Goal: Task Accomplishment & Management: Manage account settings

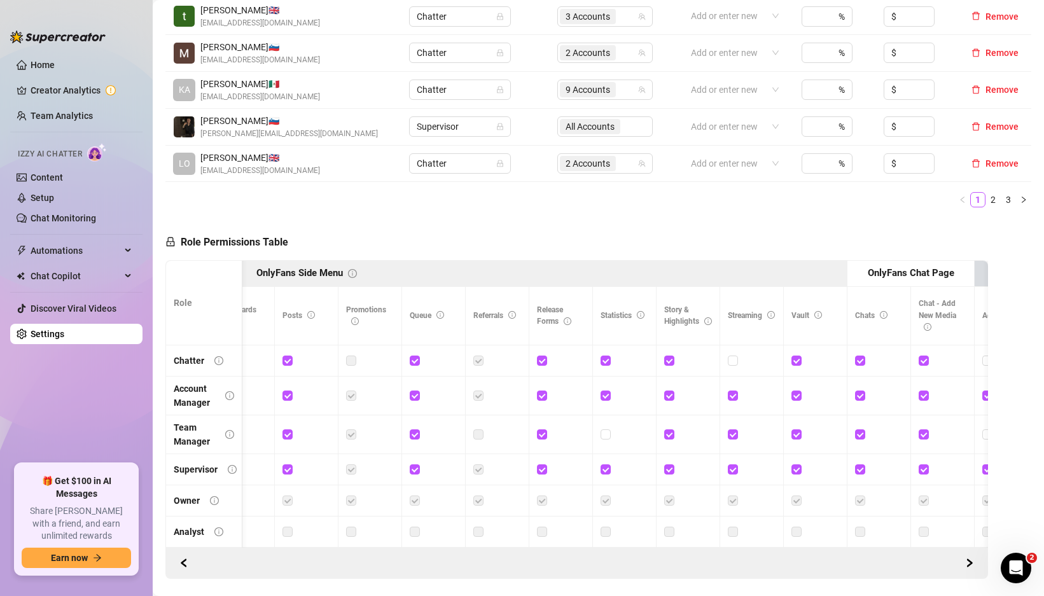
click at [608, 368] on div at bounding box center [625, 361] width 48 height 20
click at [607, 361] on input "checkbox" at bounding box center [605, 360] width 9 height 9
checkbox input "false"
click at [607, 361] on input "checkbox" at bounding box center [605, 360] width 9 height 9
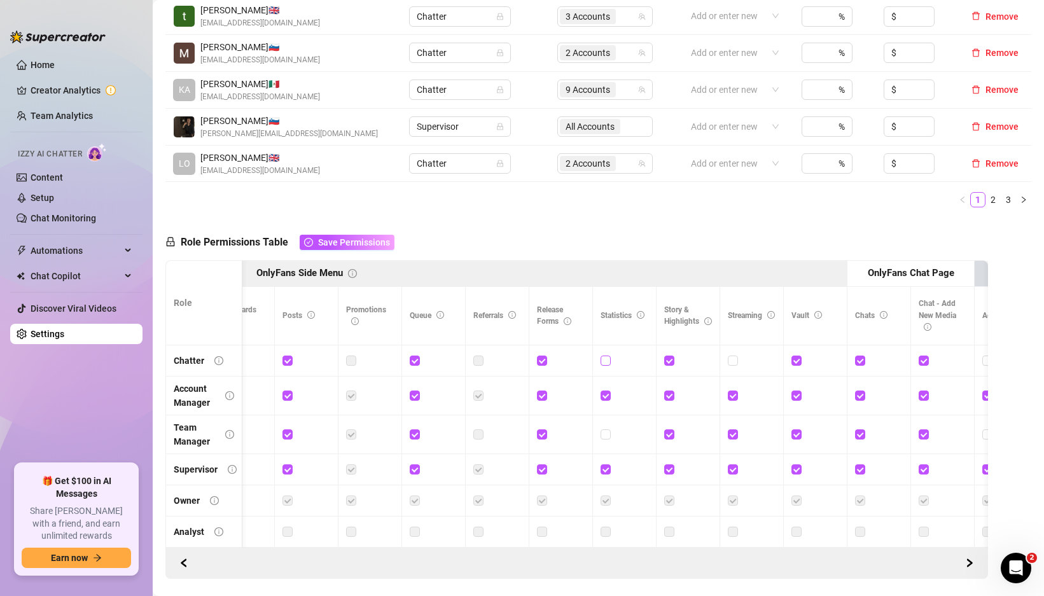
checkbox input "true"
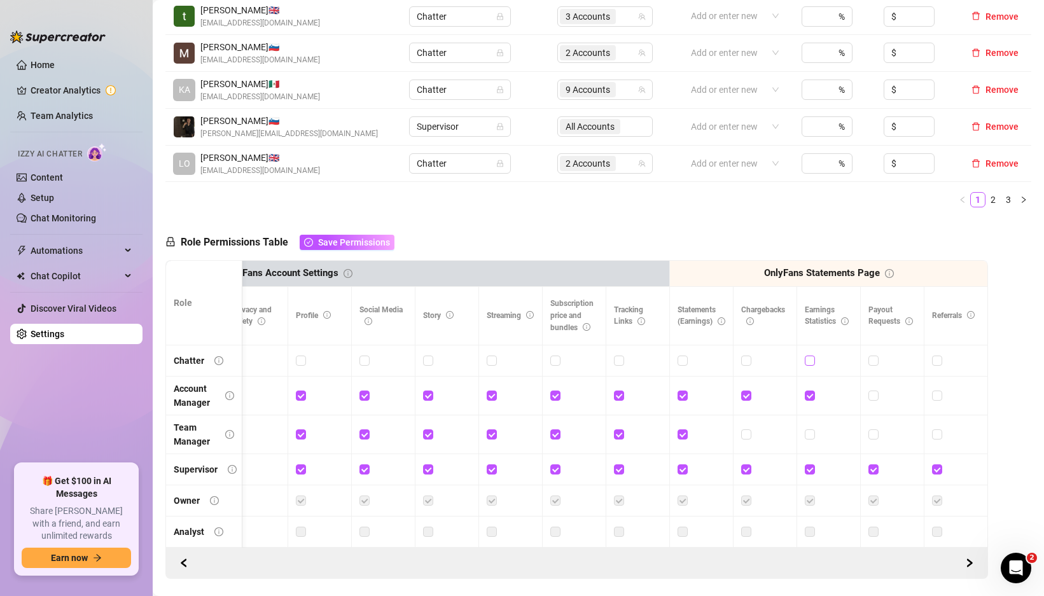
click at [805, 361] on input "checkbox" at bounding box center [809, 360] width 9 height 9
checkbox input "true"
click at [678, 358] on input "checkbox" at bounding box center [682, 360] width 9 height 9
checkbox input "true"
click at [841, 320] on icon "info-circle" at bounding box center [845, 321] width 8 height 8
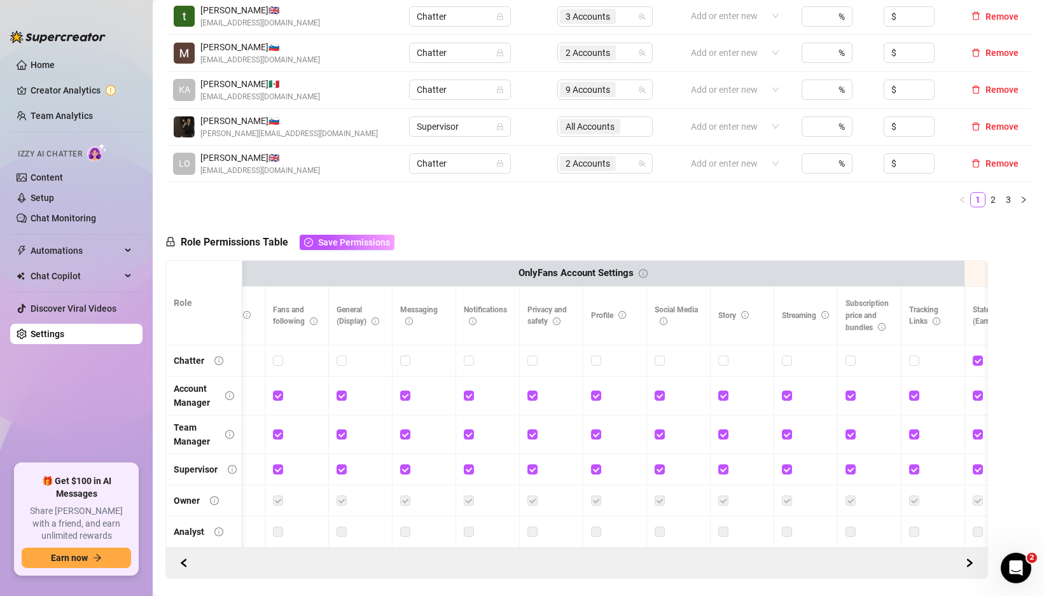
scroll to position [0, 1883]
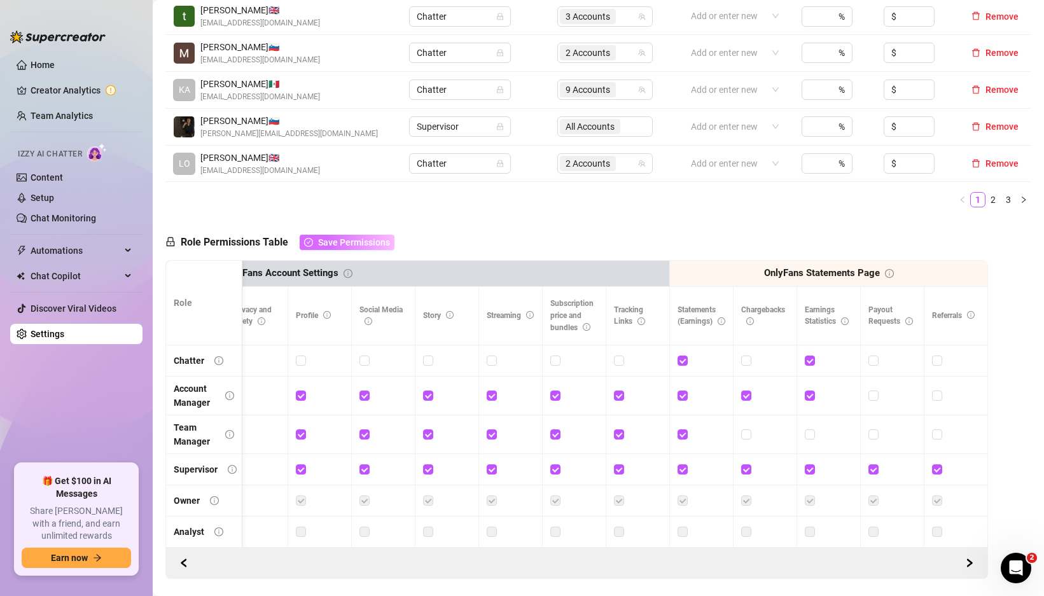
click at [343, 242] on span "Save Permissions" at bounding box center [354, 242] width 72 height 10
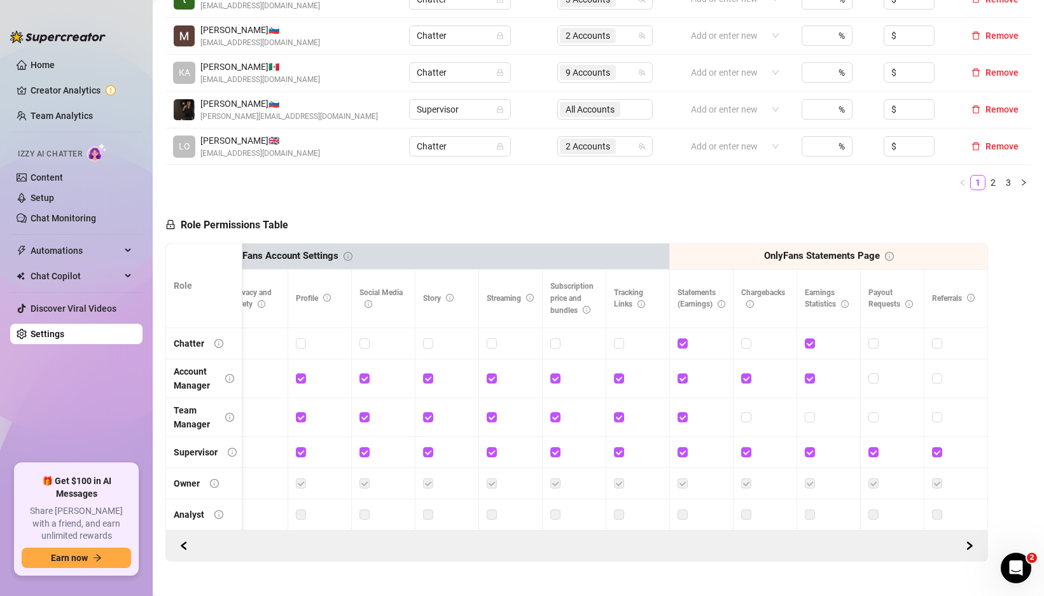
scroll to position [0, 2181]
click at [54, 193] on link "Setup" at bounding box center [43, 198] width 24 height 10
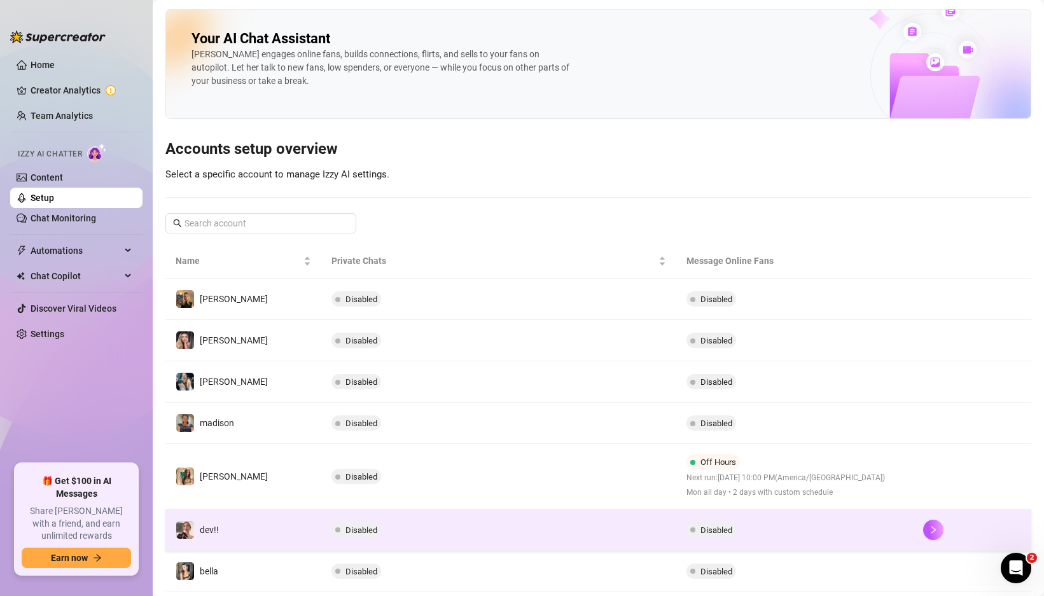
scroll to position [158, 0]
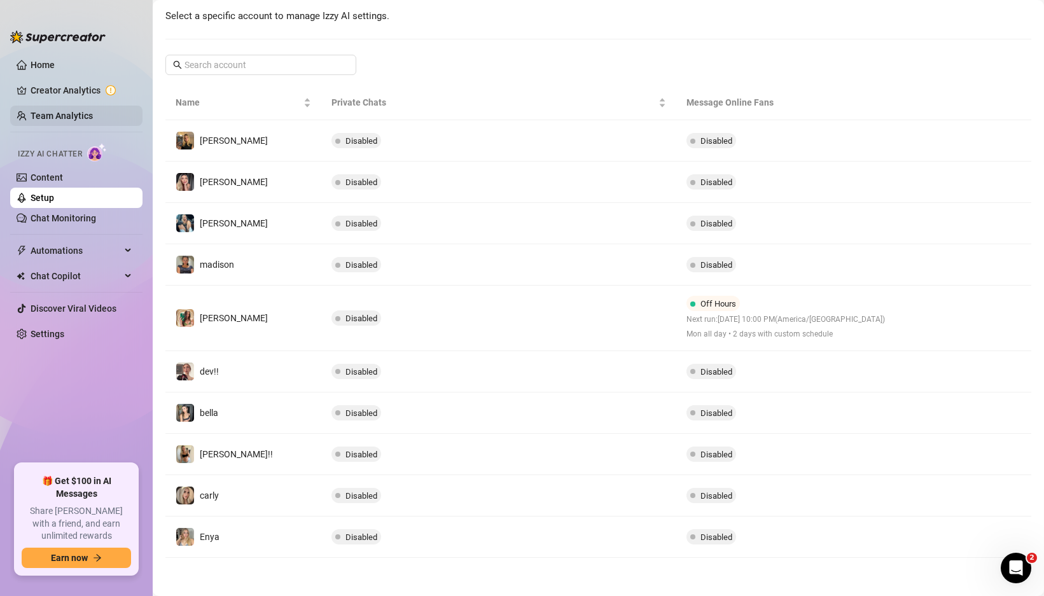
click at [71, 119] on link "Team Analytics" at bounding box center [62, 116] width 62 height 10
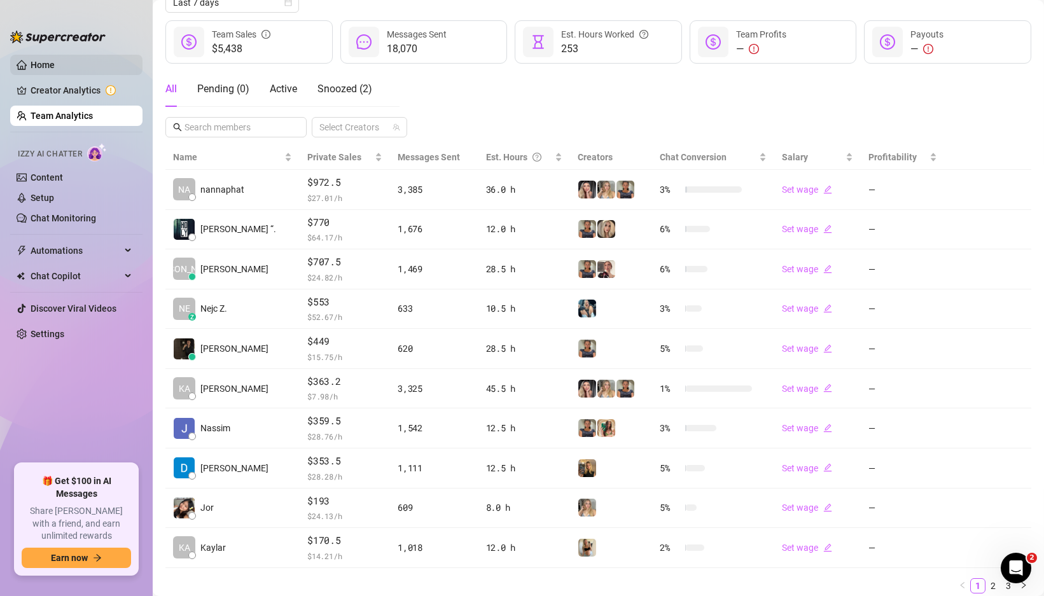
click at [55, 60] on link "Home" at bounding box center [43, 65] width 24 height 10
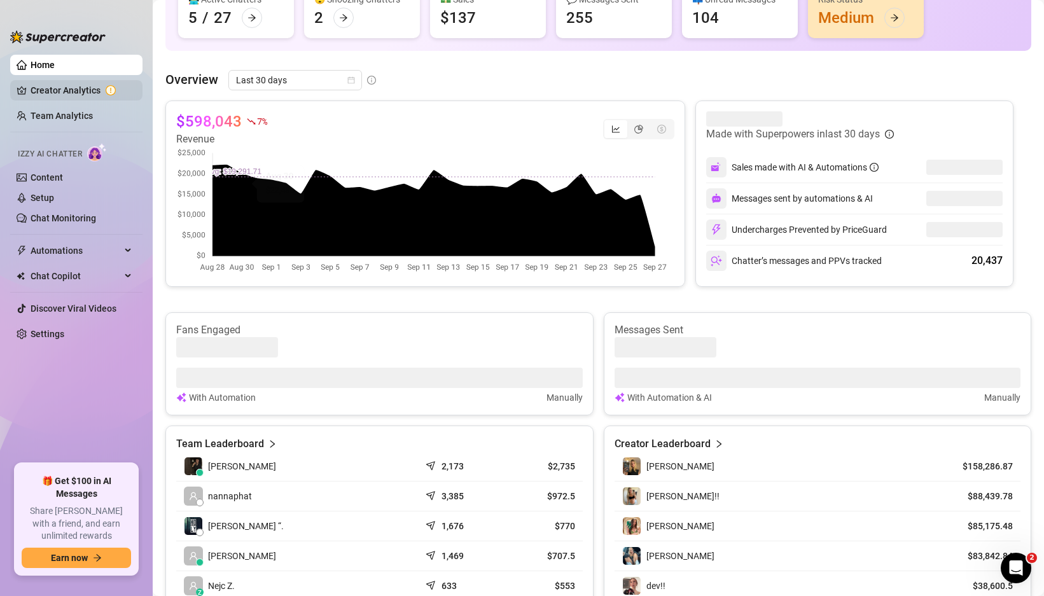
click at [94, 93] on link "Creator Analytics" at bounding box center [82, 90] width 102 height 20
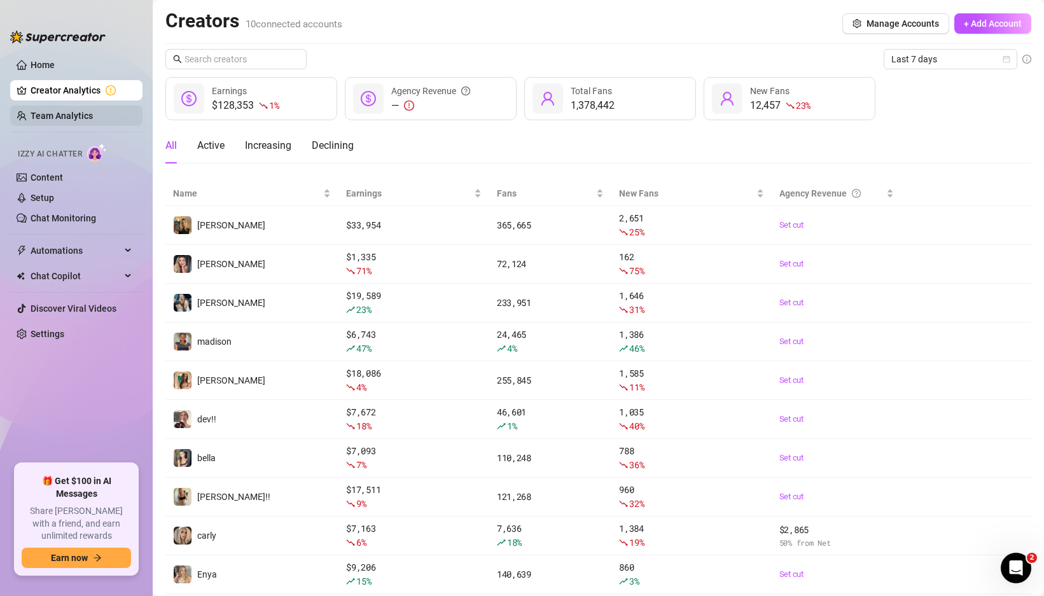
click at [86, 112] on link "Team Analytics" at bounding box center [62, 116] width 62 height 10
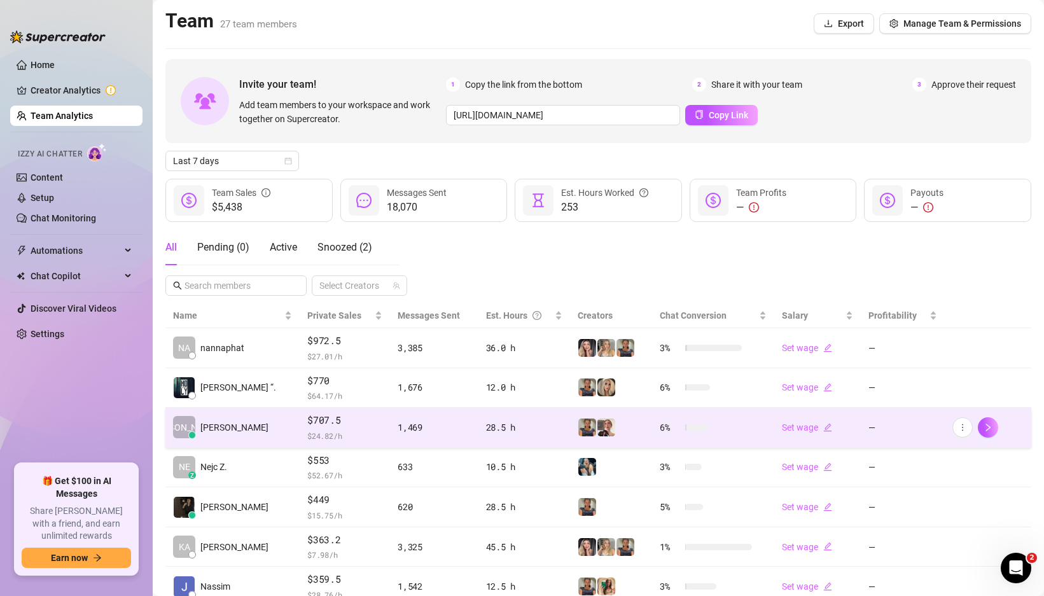
scroll to position [204, 0]
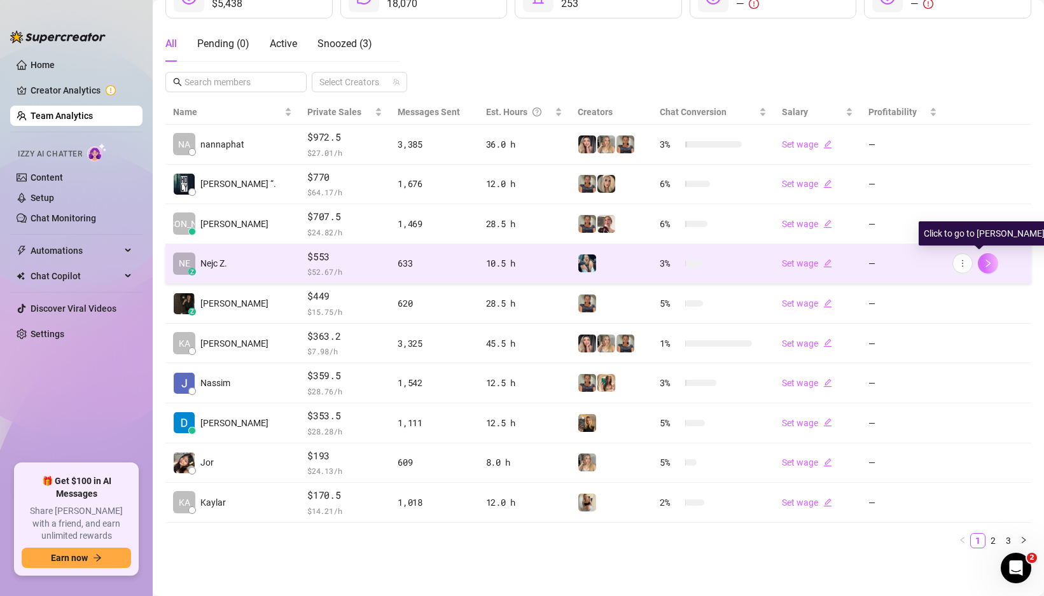
click at [988, 261] on button "button" at bounding box center [988, 263] width 20 height 20
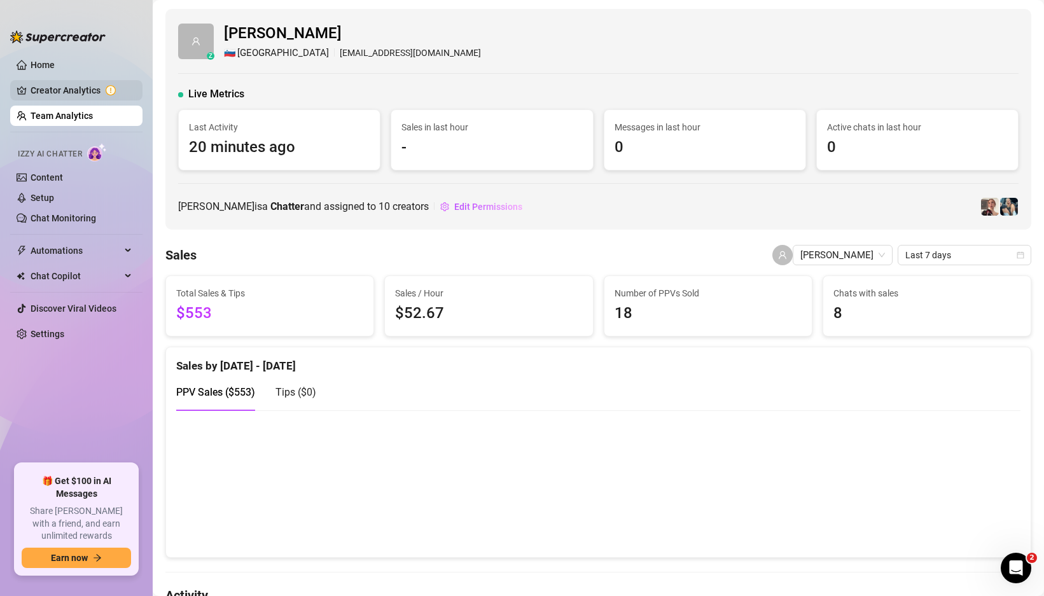
click at [87, 90] on link "Creator Analytics" at bounding box center [82, 90] width 102 height 20
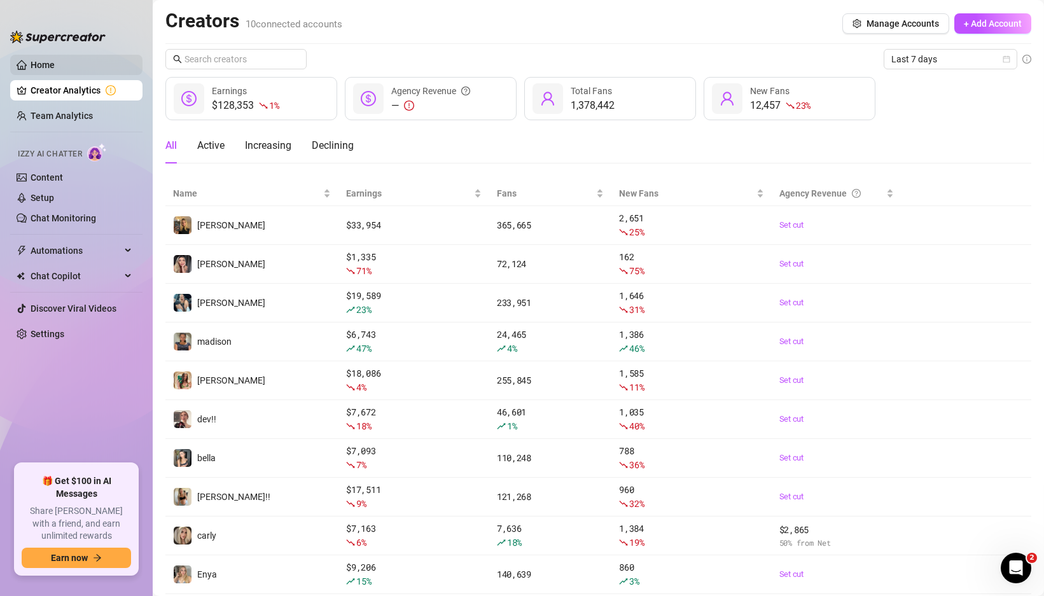
click at [55, 68] on link "Home" at bounding box center [43, 65] width 24 height 10
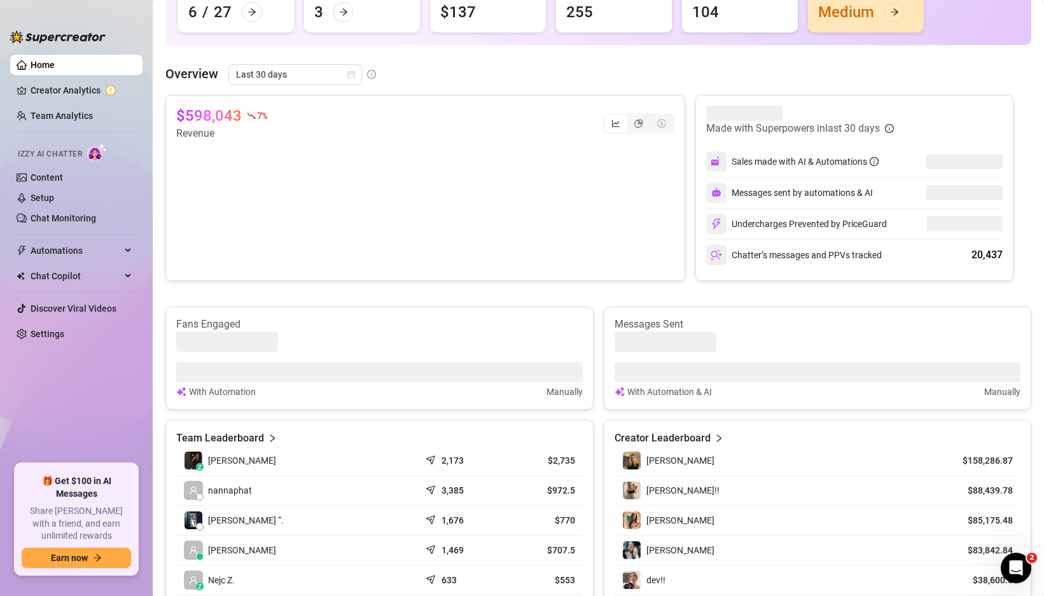
scroll to position [415, 0]
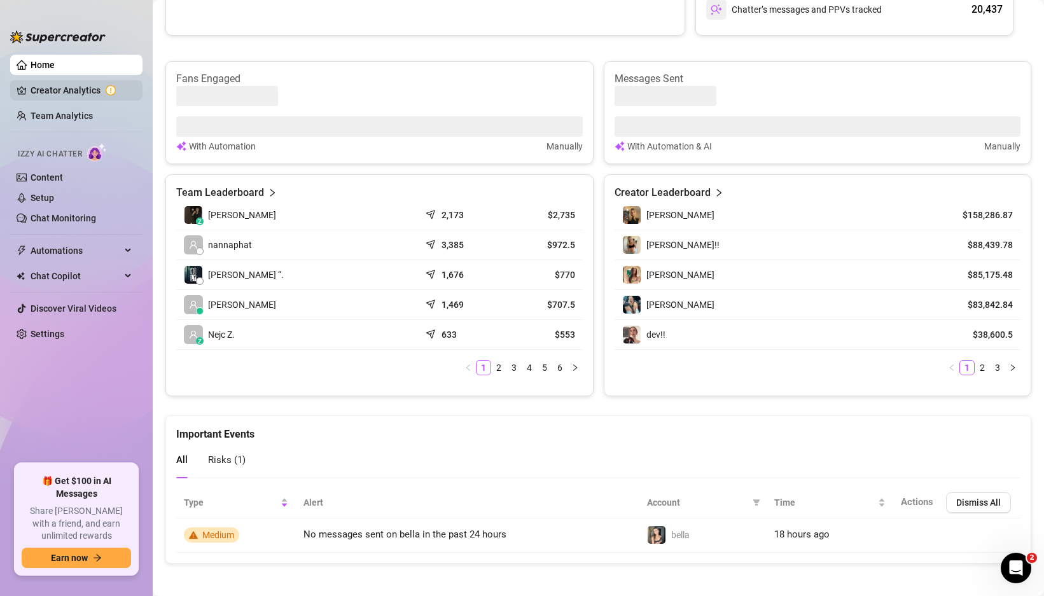
click at [46, 94] on link "Creator Analytics" at bounding box center [82, 90] width 102 height 20
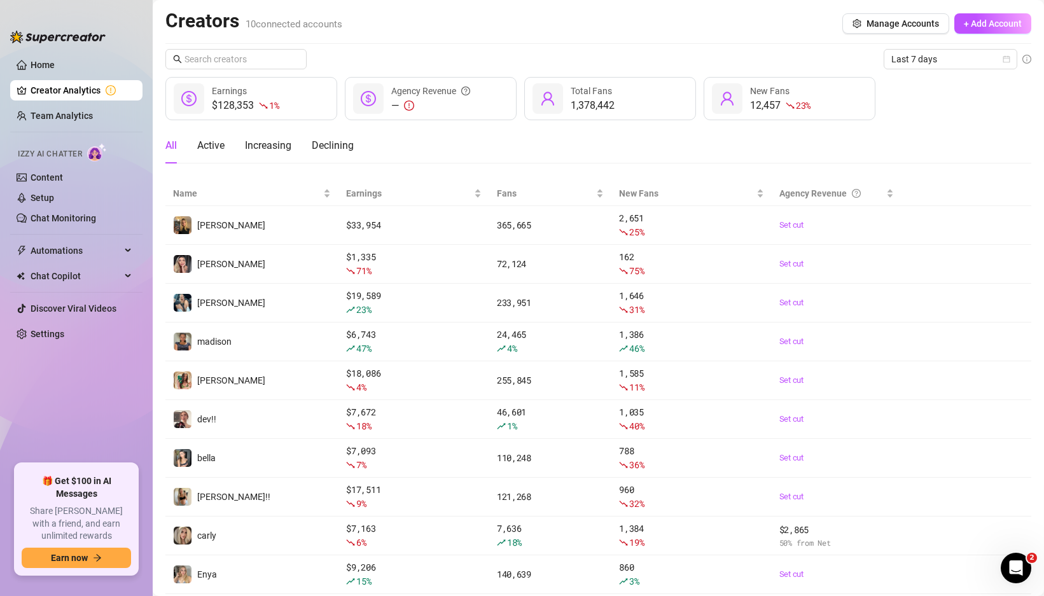
click at [57, 76] on ul "Home Creator Analytics Team Analytics Izzy AI Chatter Content Setup Chat Monito…" at bounding box center [76, 254] width 132 height 409
click at [63, 119] on link "Team Analytics" at bounding box center [62, 116] width 62 height 10
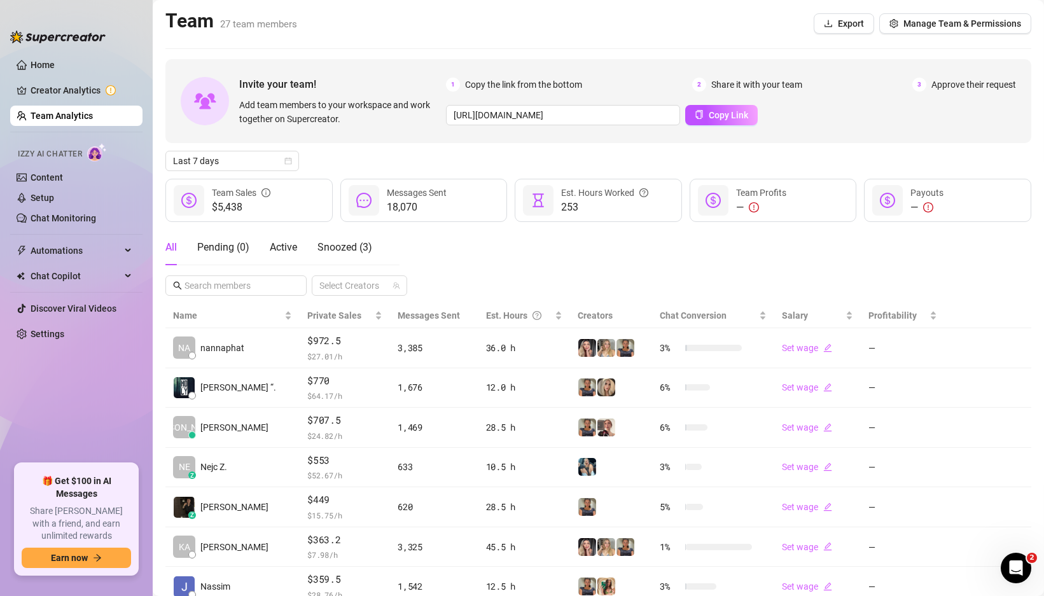
click at [186, 251] on div "All Pending ( 0 ) Active Snoozed ( 3 )" at bounding box center [268, 248] width 207 height 36
click at [177, 252] on div "All Pending ( 0 ) Active Snoozed ( 3 )" at bounding box center [268, 248] width 207 height 36
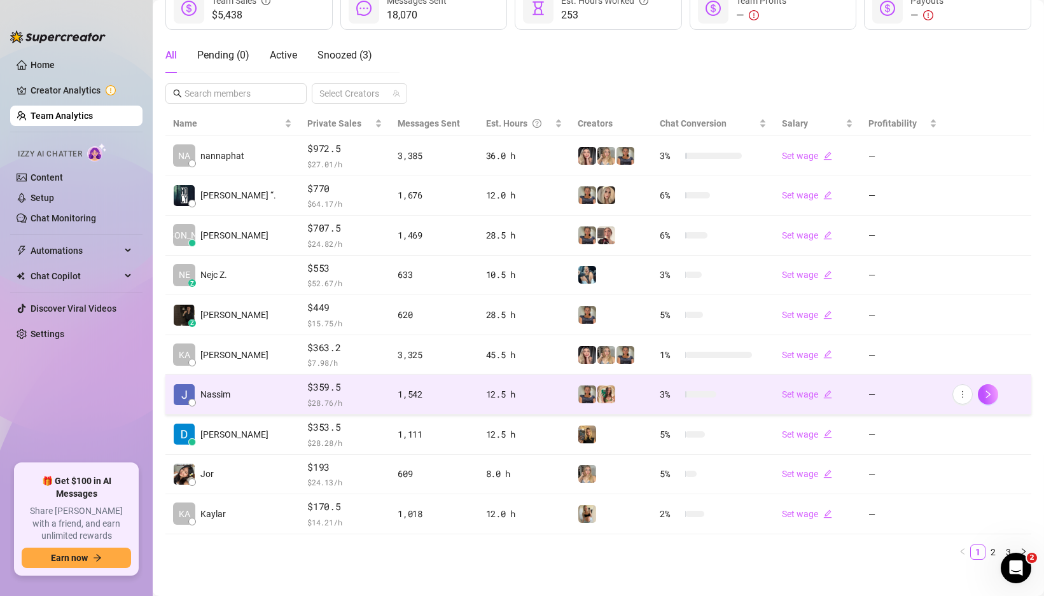
scroll to position [204, 0]
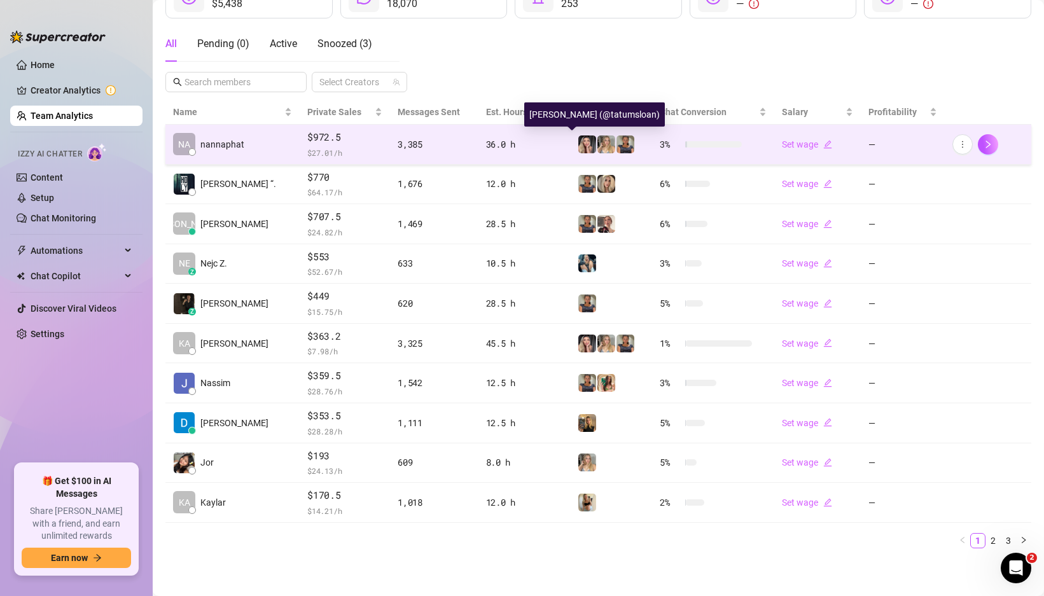
click at [578, 146] on img at bounding box center [587, 145] width 18 height 18
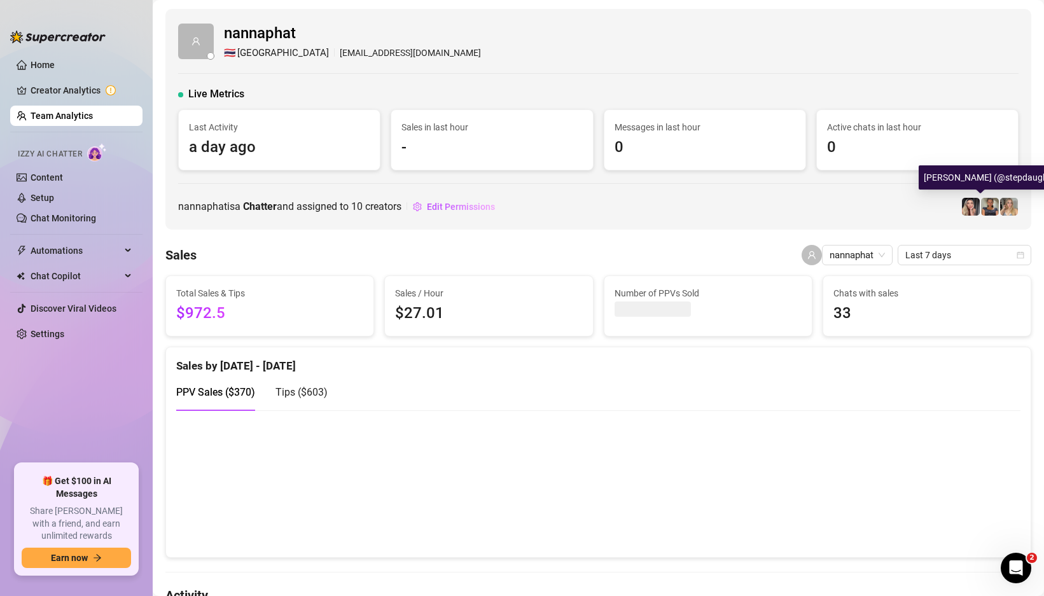
click at [980, 207] on span at bounding box center [989, 206] width 19 height 19
click at [468, 208] on span "Edit Permissions" at bounding box center [461, 207] width 68 height 10
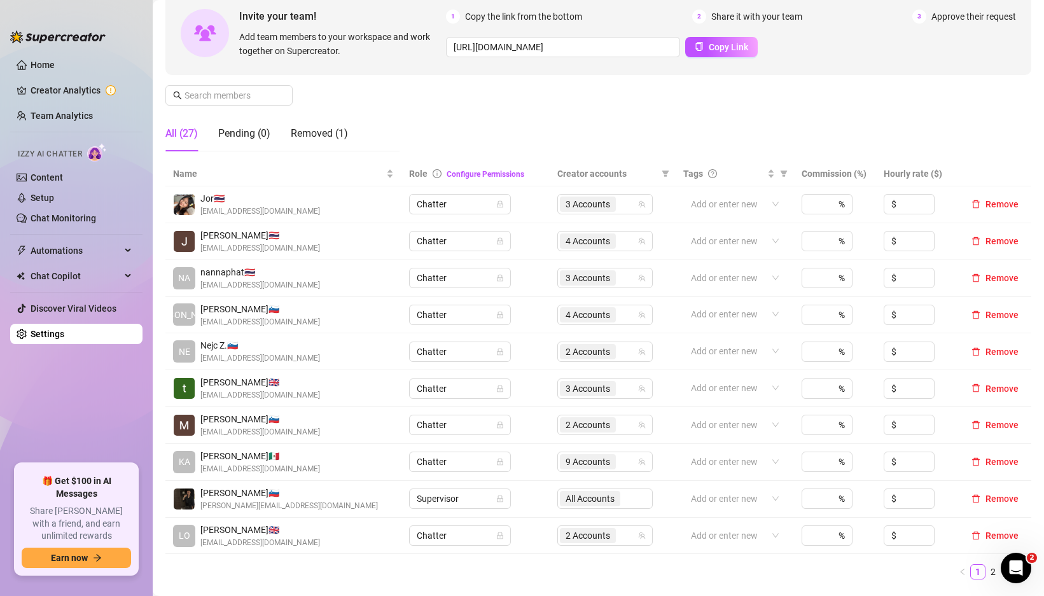
scroll to position [237, 0]
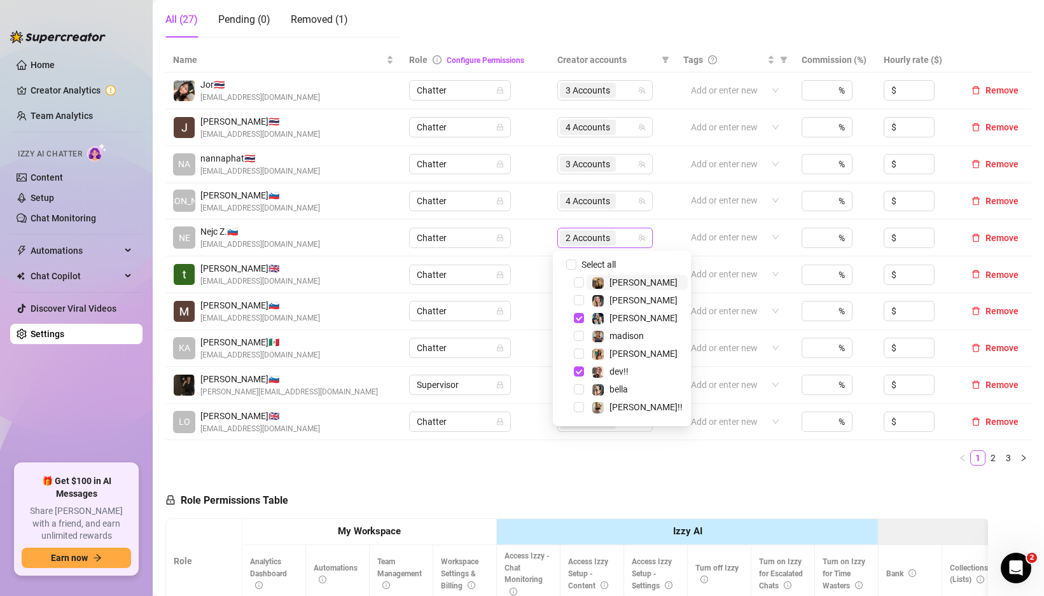
click at [626, 242] on div "2 Accounts" at bounding box center [598, 238] width 77 height 18
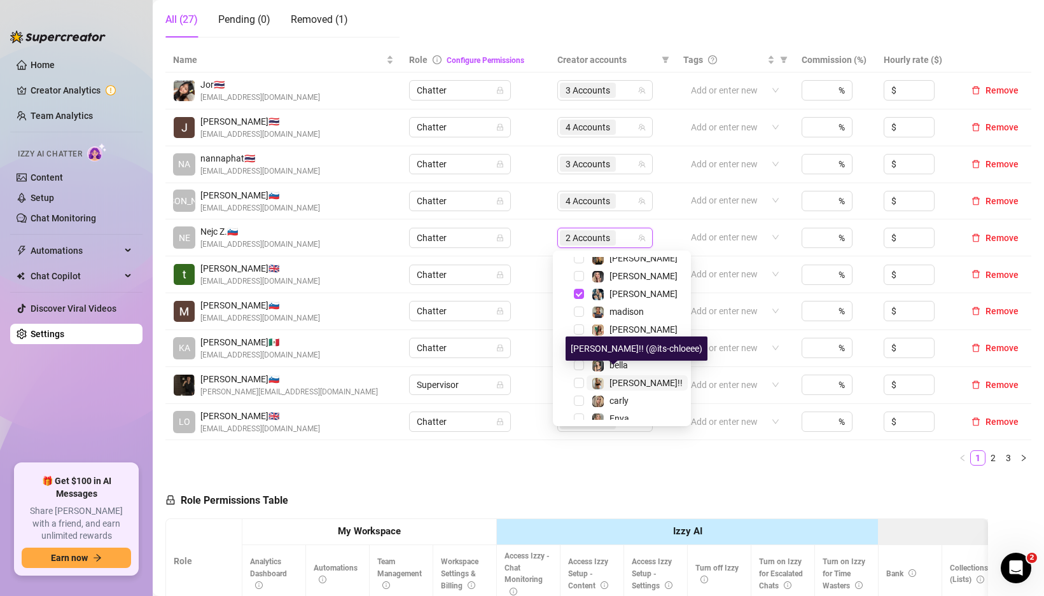
scroll to position [33, 0]
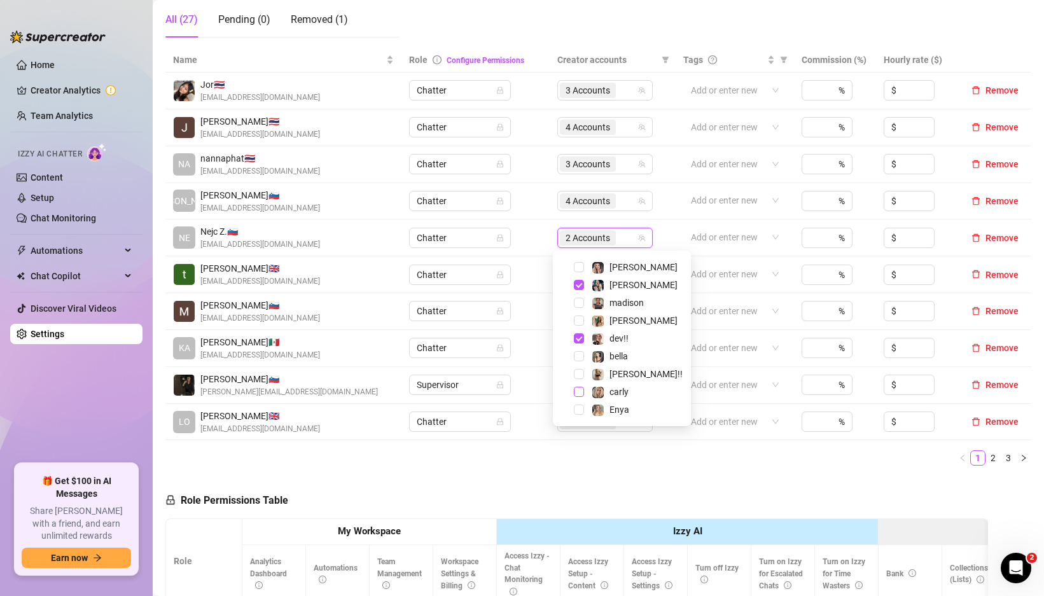
click at [581, 393] on span "Select tree node" at bounding box center [579, 392] width 10 height 10
click at [650, 461] on ul "1 2 3" at bounding box center [598, 457] width 866 height 15
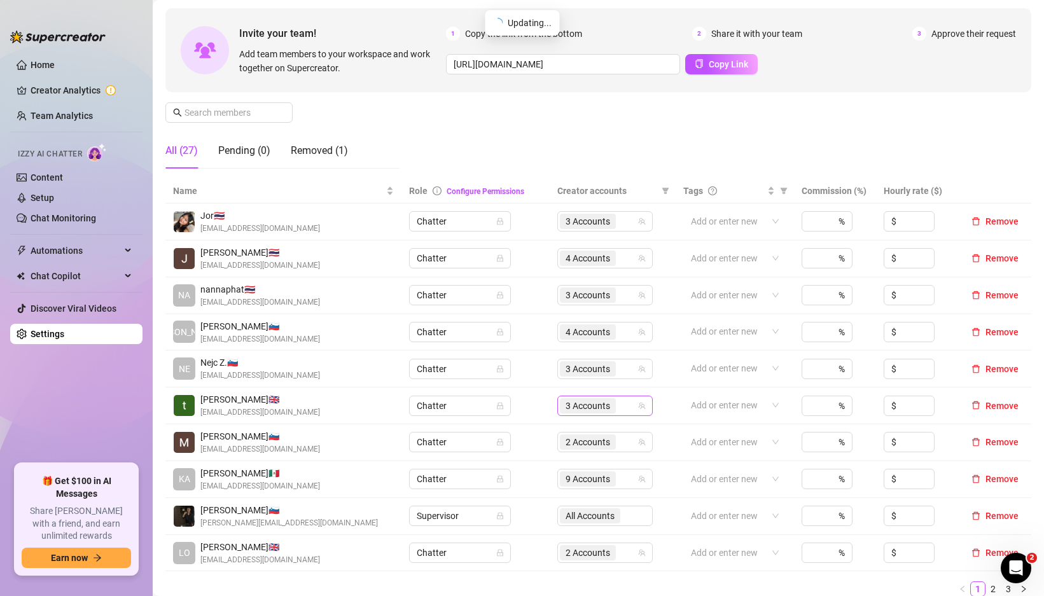
scroll to position [0, 0]
